Goal: Information Seeking & Learning: Learn about a topic

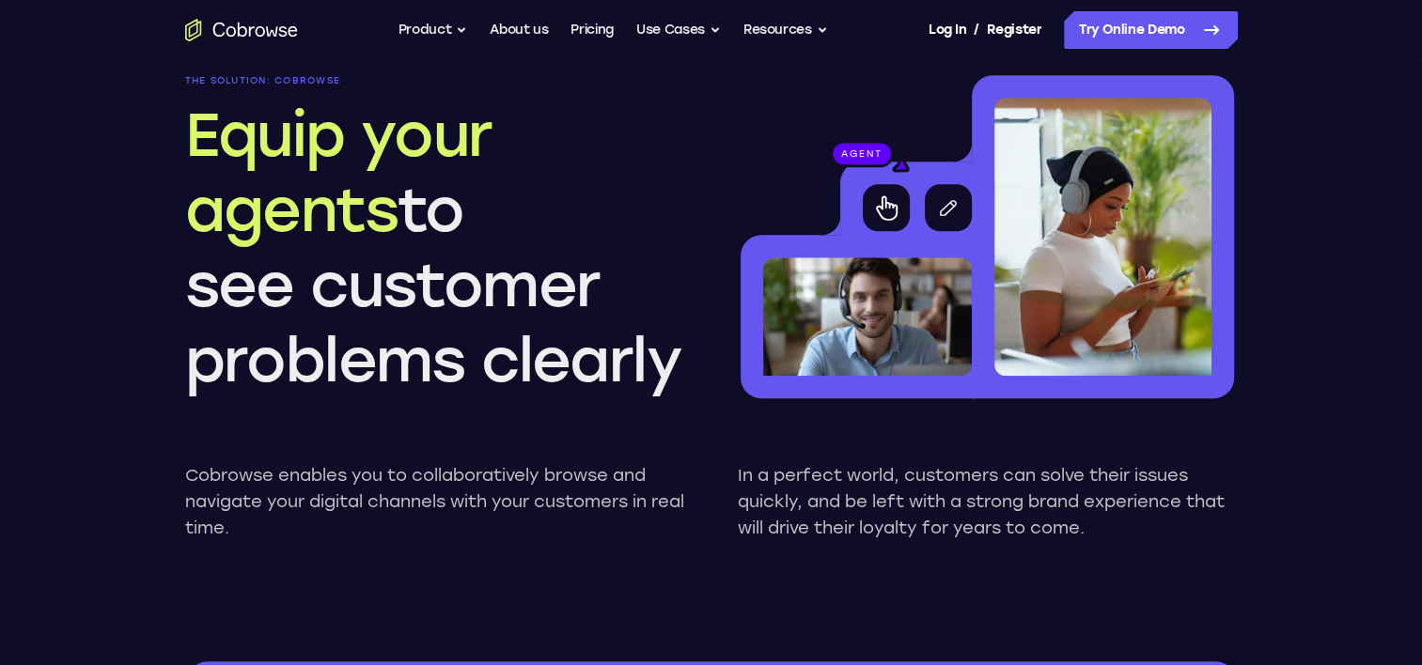
scroll to position [1600, 0]
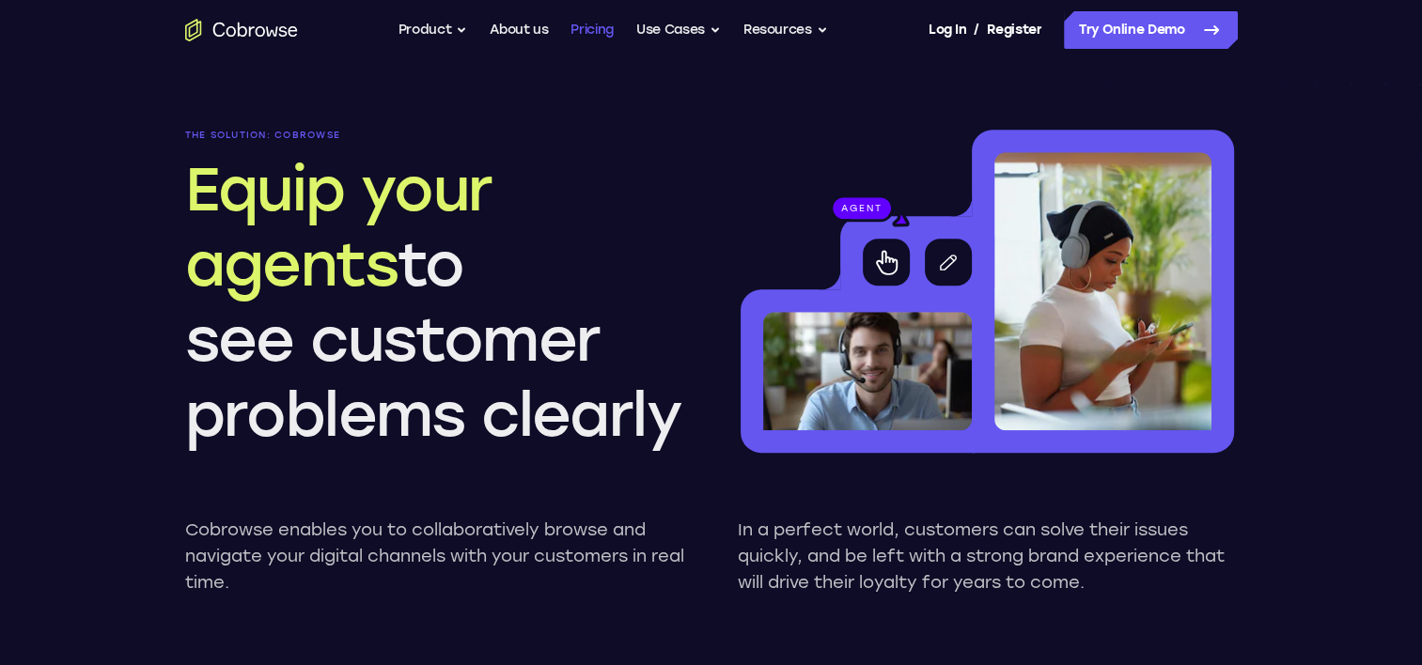
click at [593, 32] on link "Pricing" at bounding box center [591, 30] width 43 height 38
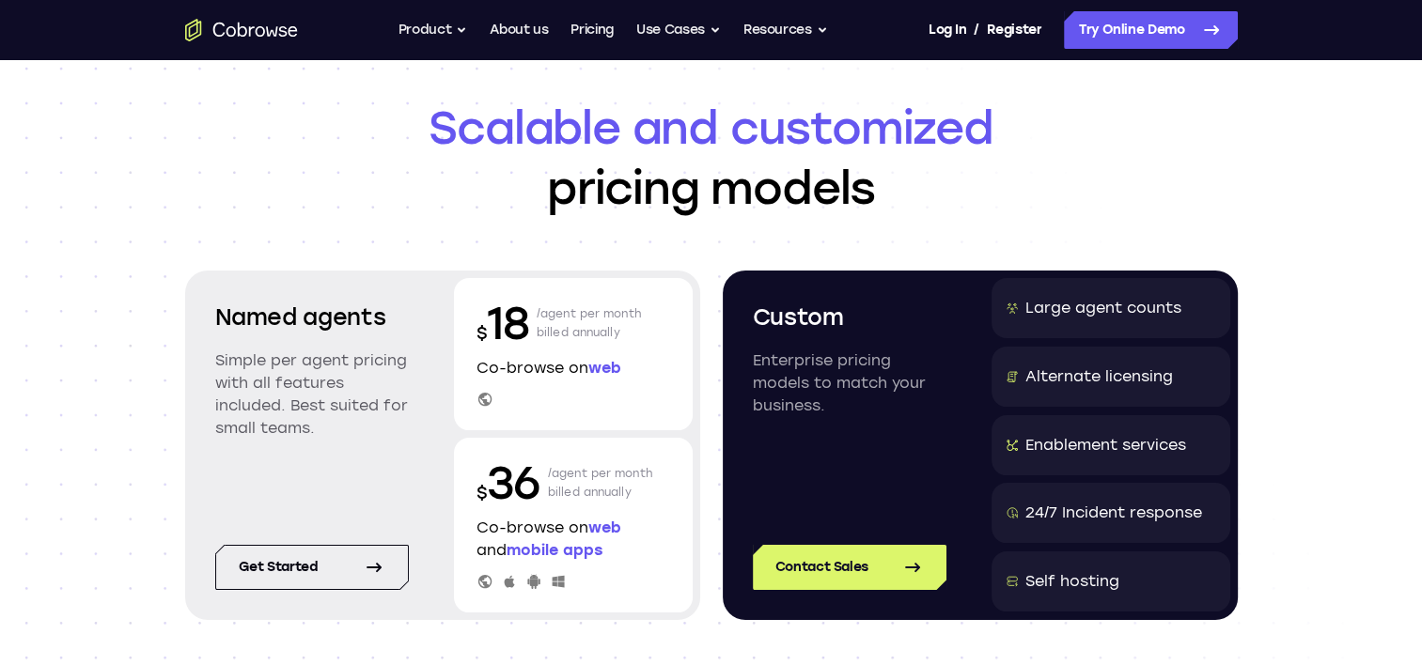
scroll to position [53, 0]
click at [665, 24] on button "Use Cases" at bounding box center [678, 30] width 85 height 38
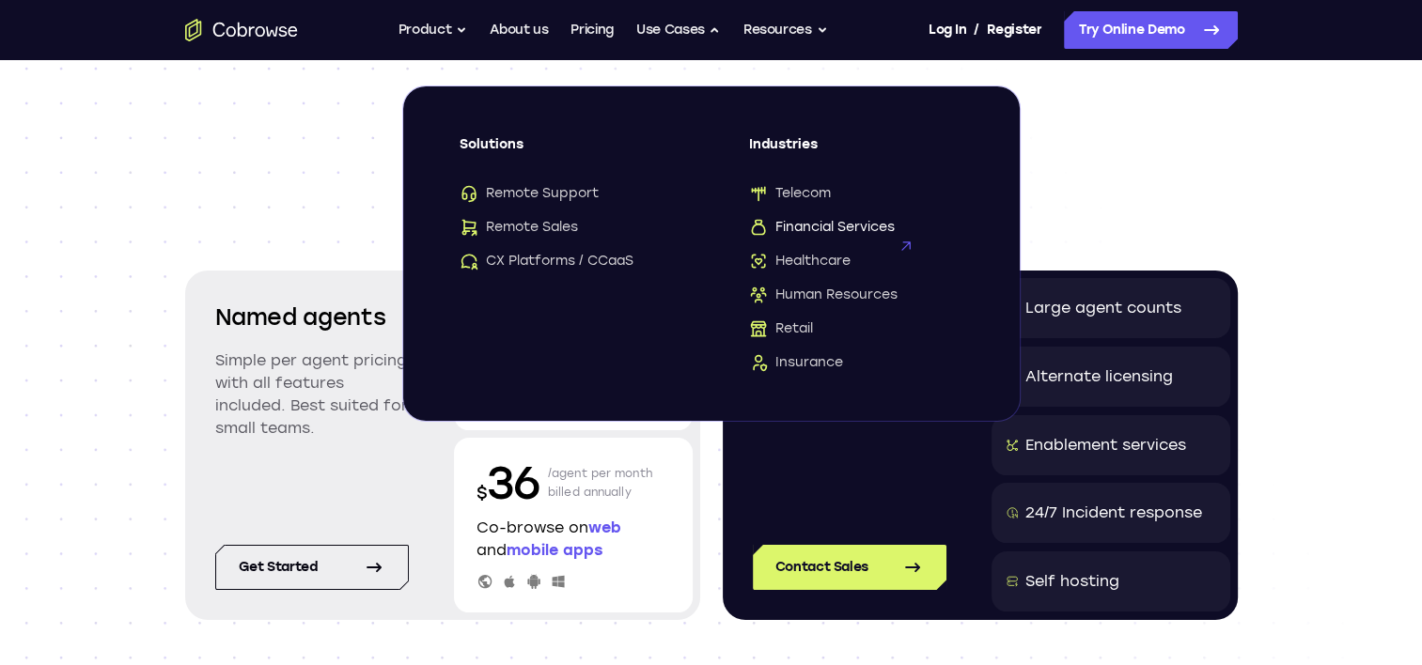
click at [819, 224] on span "Financial Services" at bounding box center [822, 227] width 146 height 19
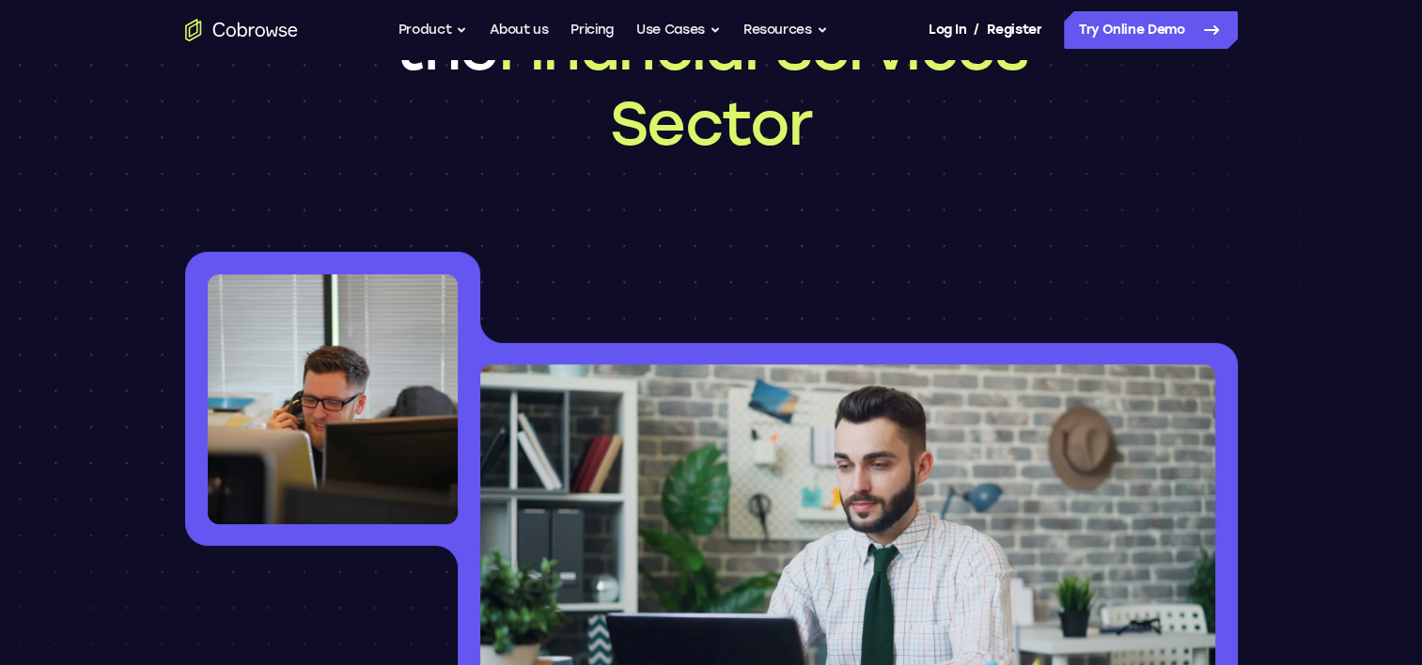
scroll to position [40, 0]
